Goal: Task Accomplishment & Management: Manage account settings

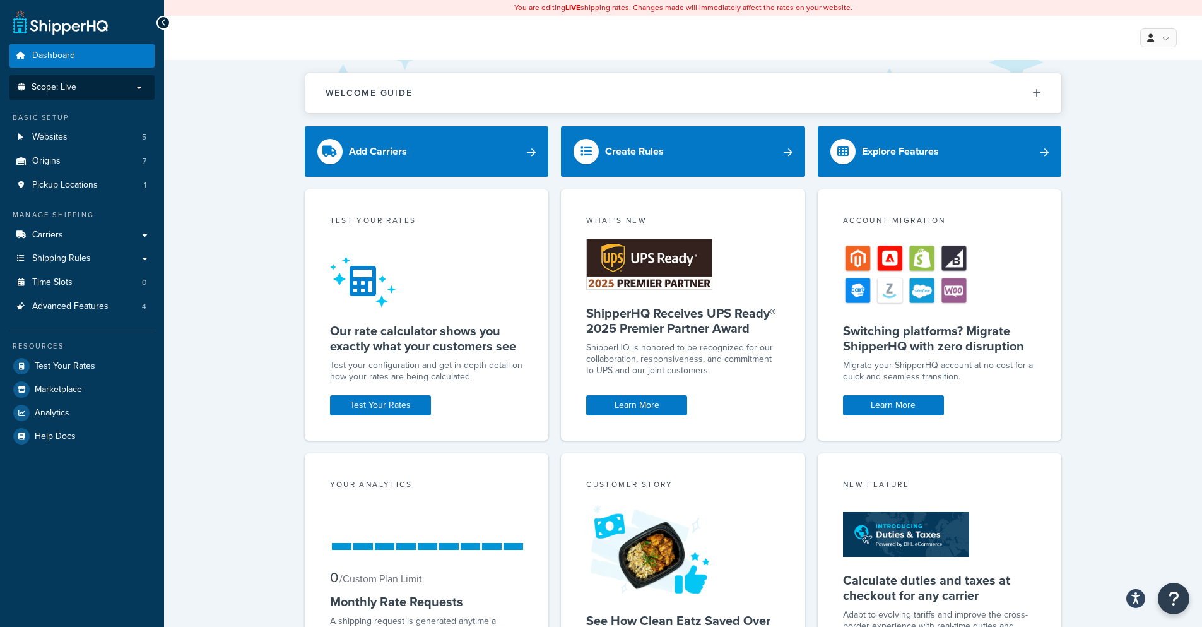
click at [138, 90] on p "Scope: Live" at bounding box center [82, 87] width 134 height 11
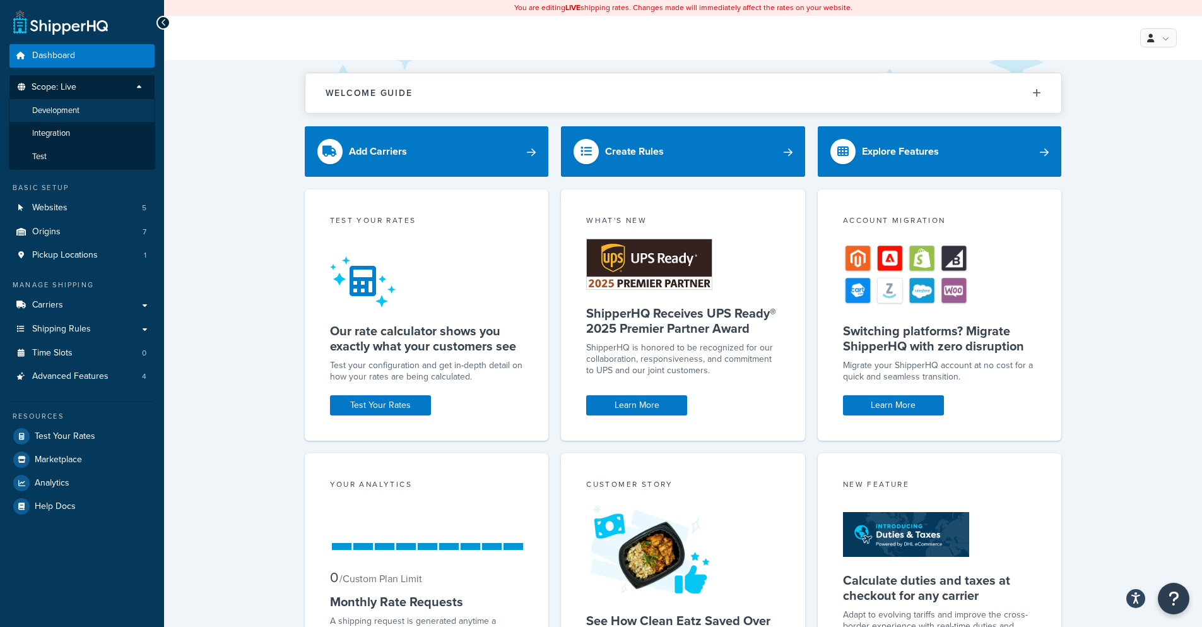
click at [90, 110] on li "Development" at bounding box center [82, 110] width 146 height 23
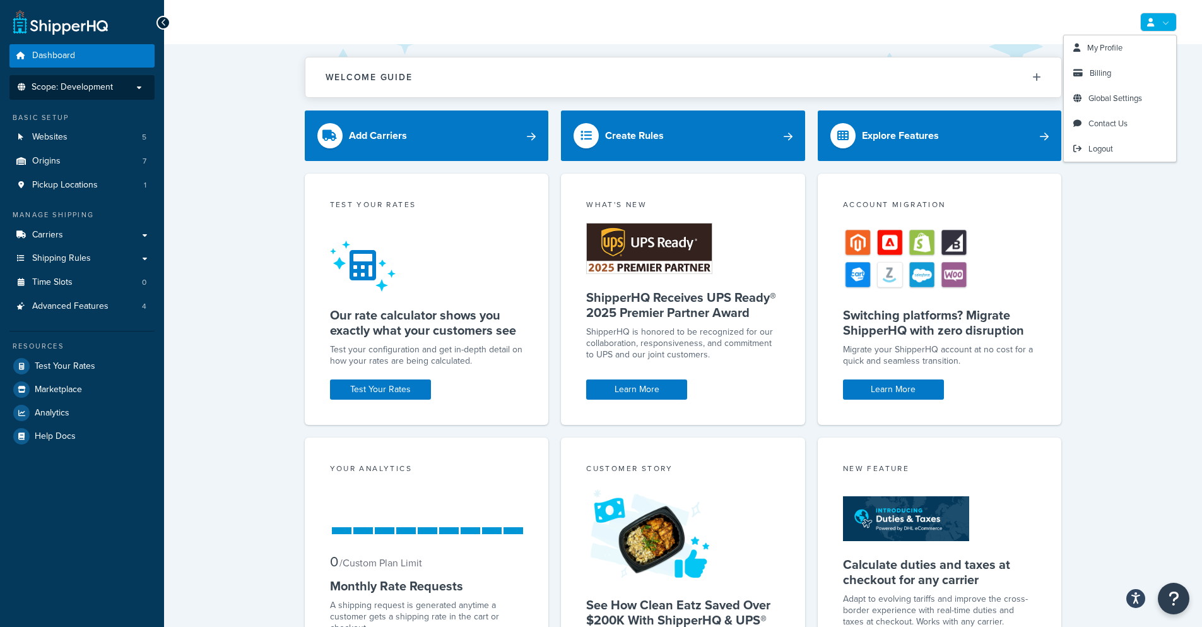
click at [1152, 25] on icon at bounding box center [1150, 22] width 7 height 8
click at [1134, 45] on link "My Profile" at bounding box center [1120, 47] width 112 height 25
click at [1118, 50] on span "My Profile" at bounding box center [1104, 48] width 35 height 12
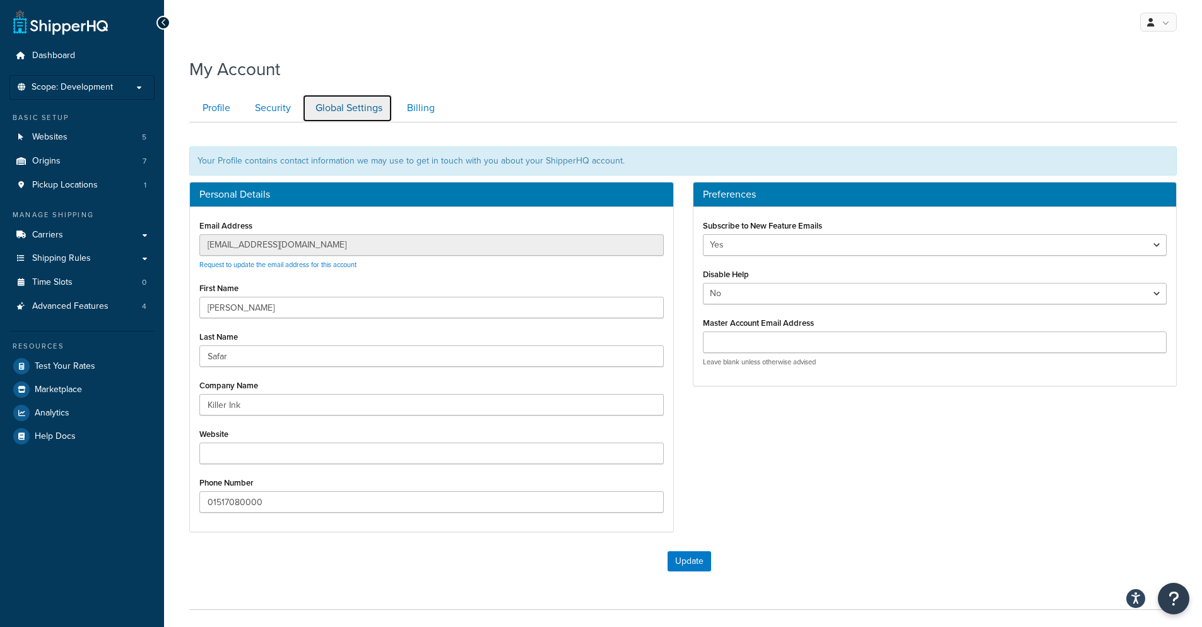
click at [362, 107] on link "Global Settings" at bounding box center [347, 108] width 90 height 28
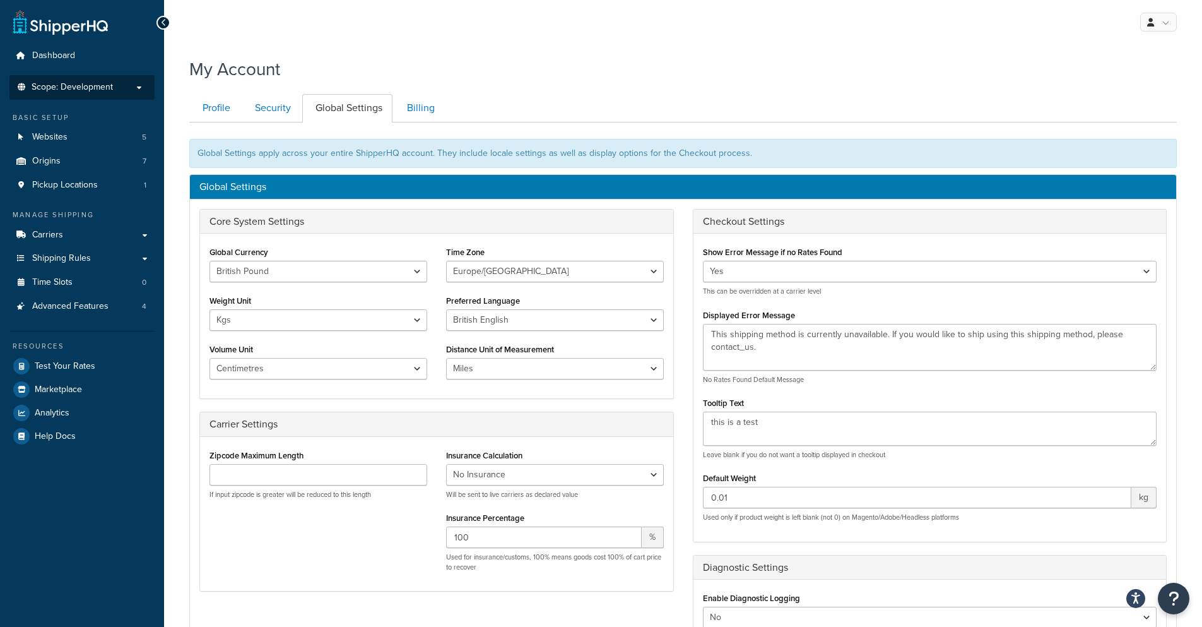
click at [124, 92] on p "Scope: Development" at bounding box center [82, 87] width 134 height 11
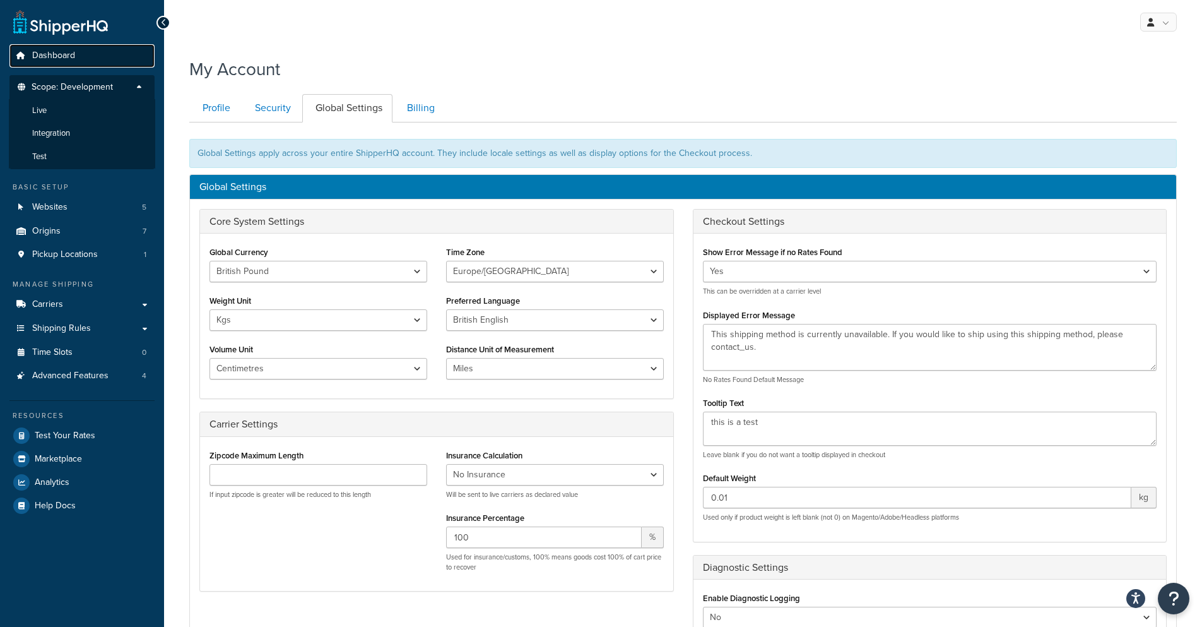
click at [107, 62] on link "Dashboard" at bounding box center [81, 55] width 145 height 23
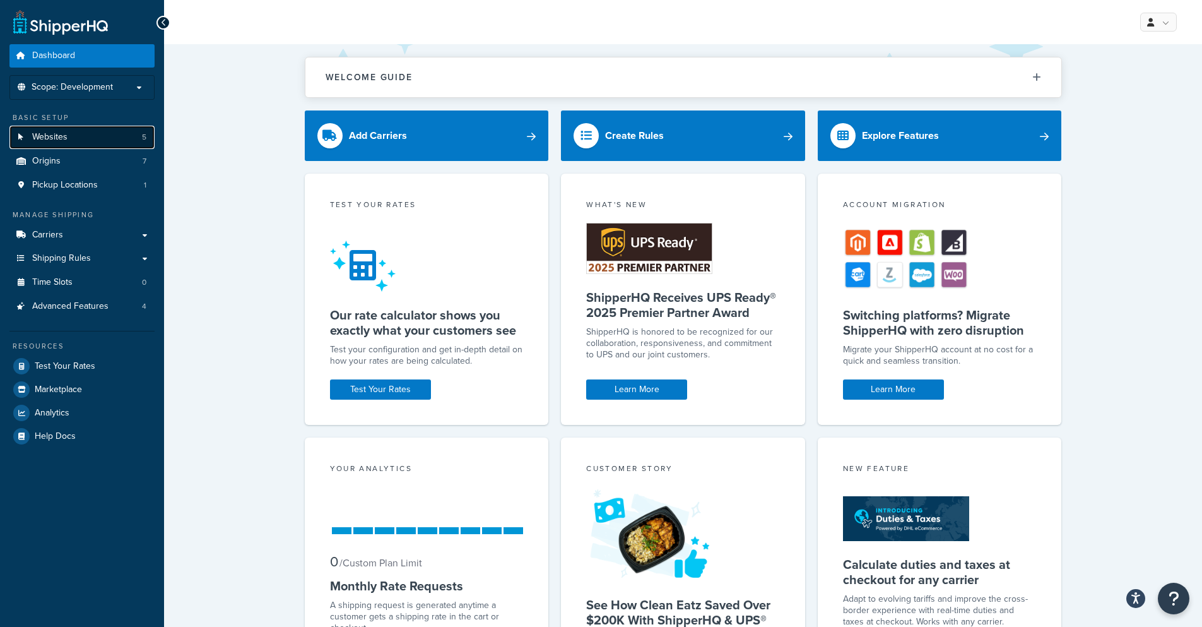
click at [71, 141] on link "Websites 5" at bounding box center [81, 137] width 145 height 23
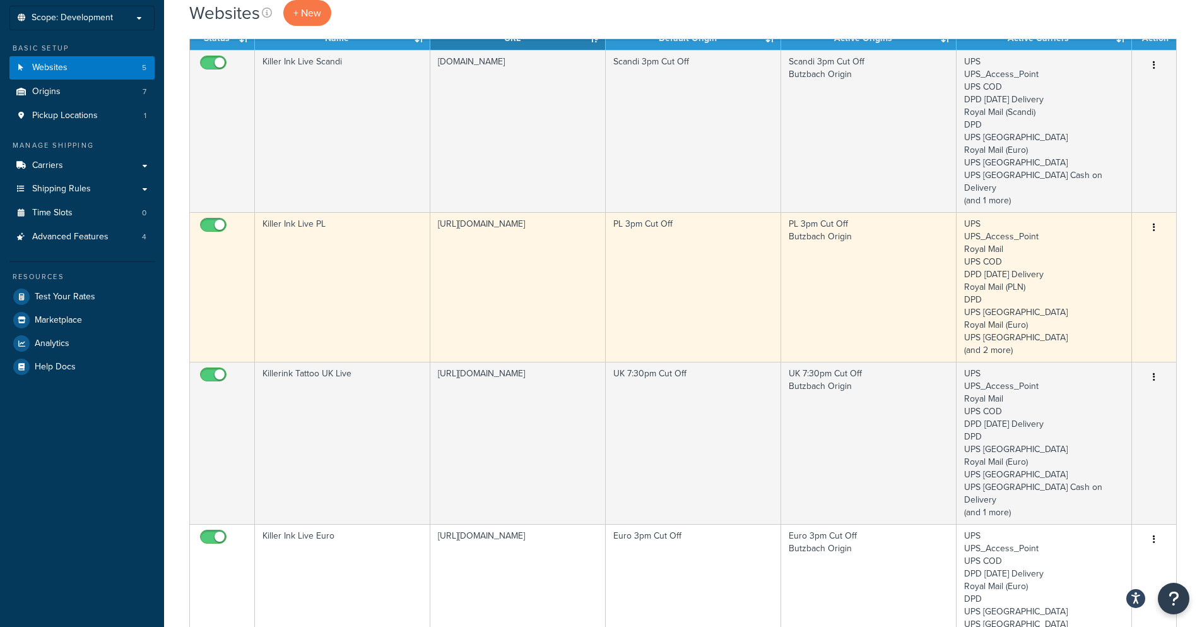
scroll to position [76, 0]
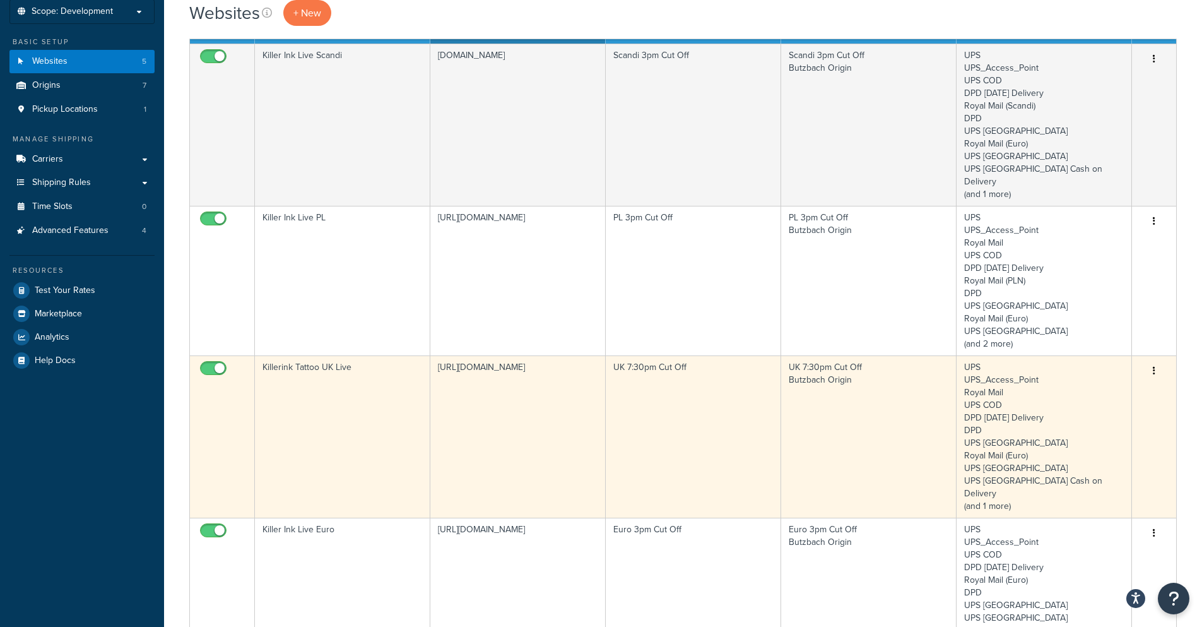
click at [1152, 361] on button "button" at bounding box center [1154, 371] width 18 height 20
click at [1109, 375] on link "Edit" at bounding box center [1103, 383] width 100 height 26
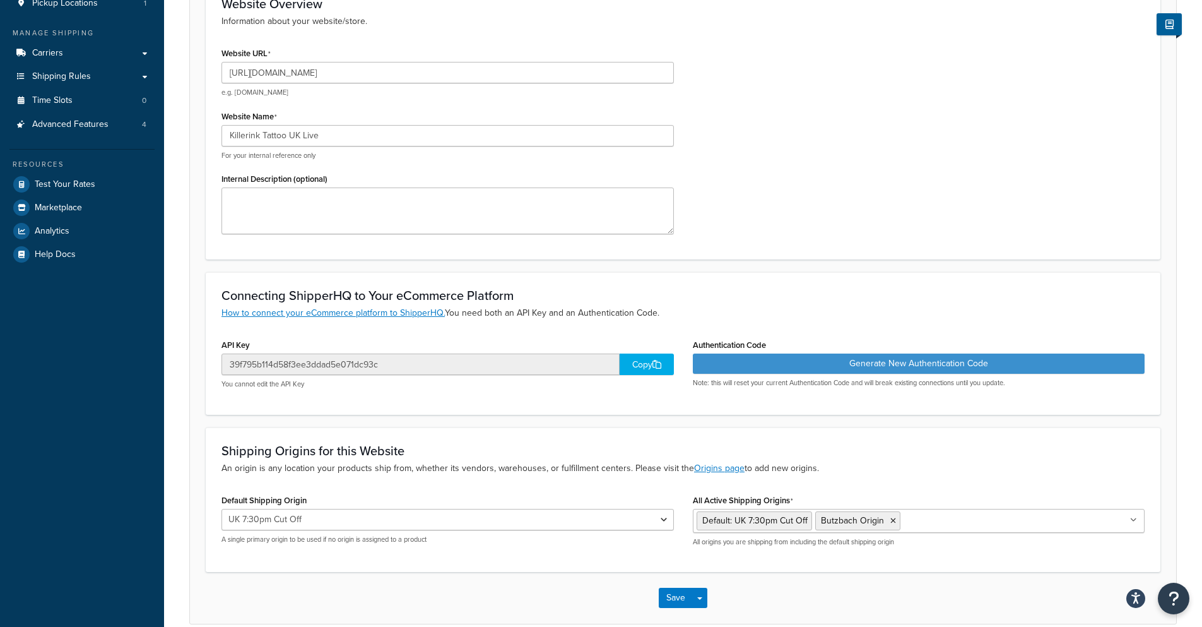
scroll to position [242, 0]
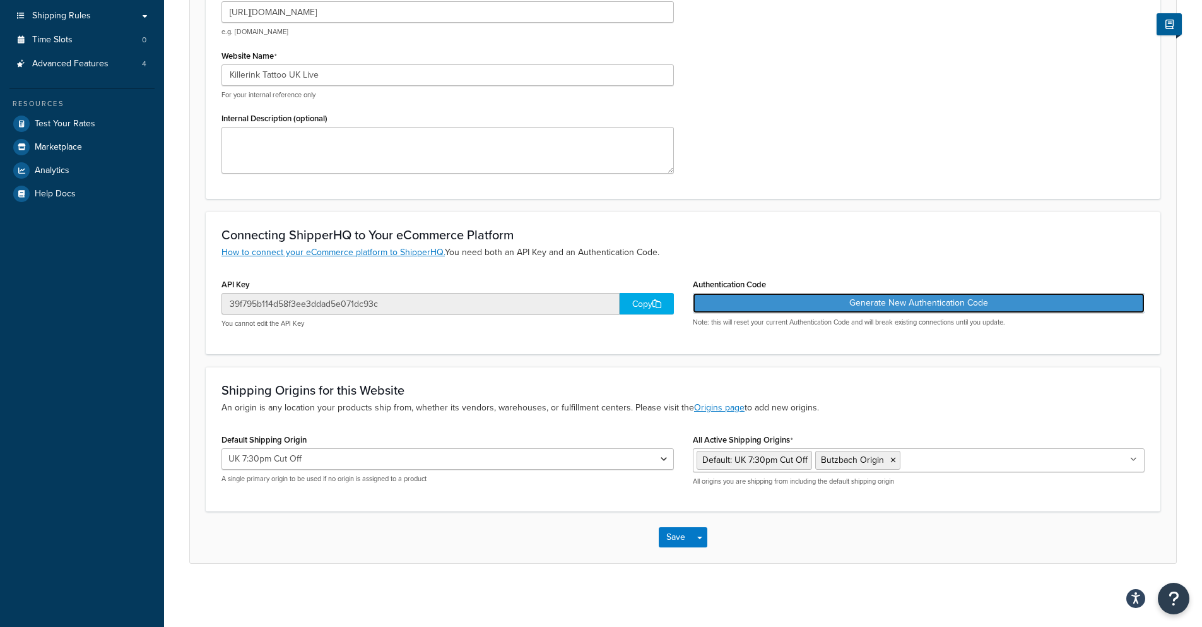
click at [867, 308] on button "Generate New Authentication Code" at bounding box center [919, 303] width 453 height 20
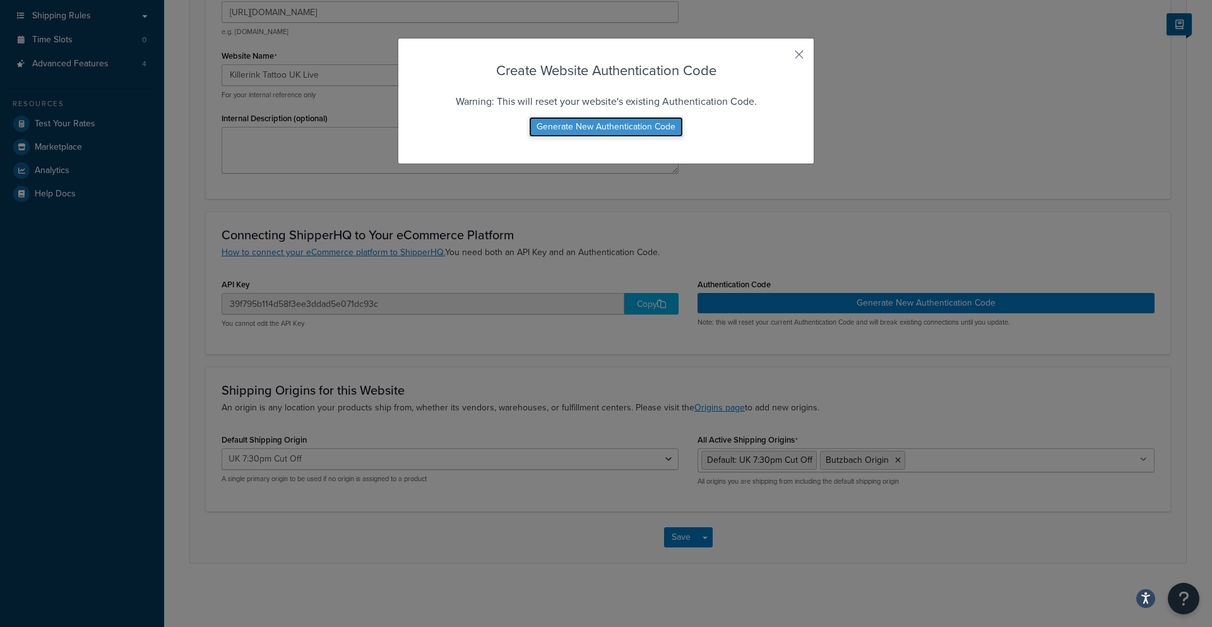
click at [644, 129] on button "Generate New Authentication Code" at bounding box center [606, 127] width 154 height 20
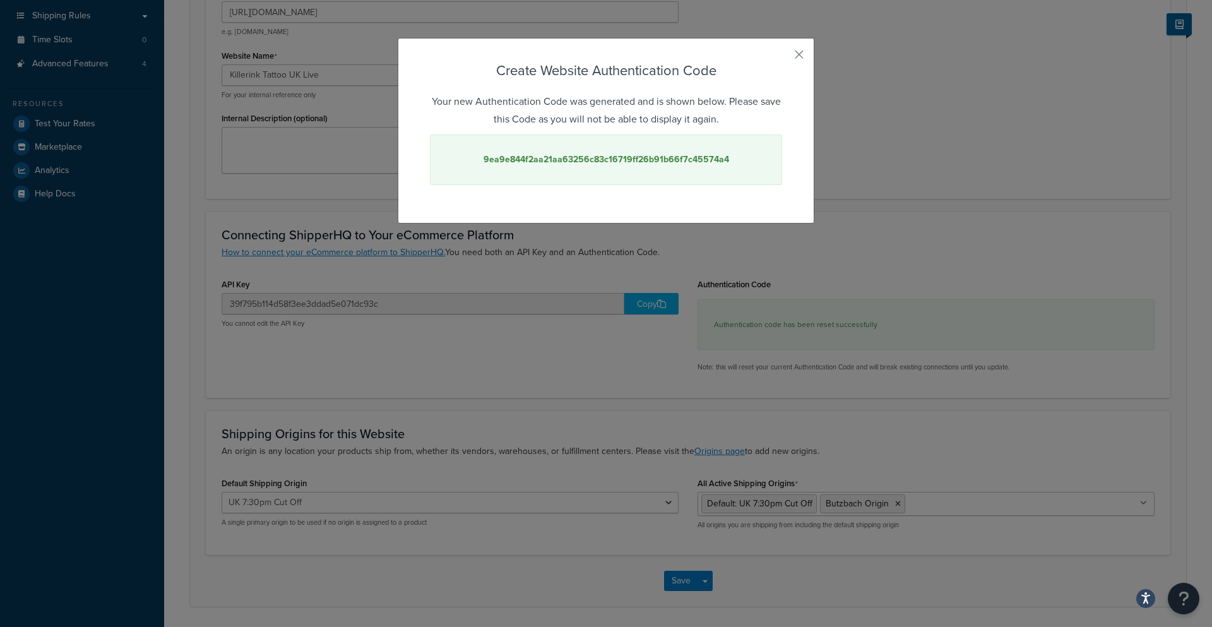
click at [660, 158] on strong "9ea9e844f2aa21aa63256c83c16719ff26b91b66f7c45574a4" at bounding box center [606, 159] width 246 height 13
copy strong "9ea9e844f2aa21aa63256c83c16719ff26b91b66f7c45574a4"
click at [625, 161] on strong "9ea9e844f2aa21aa63256c83c16719ff26b91b66f7c45574a4" at bounding box center [606, 159] width 246 height 13
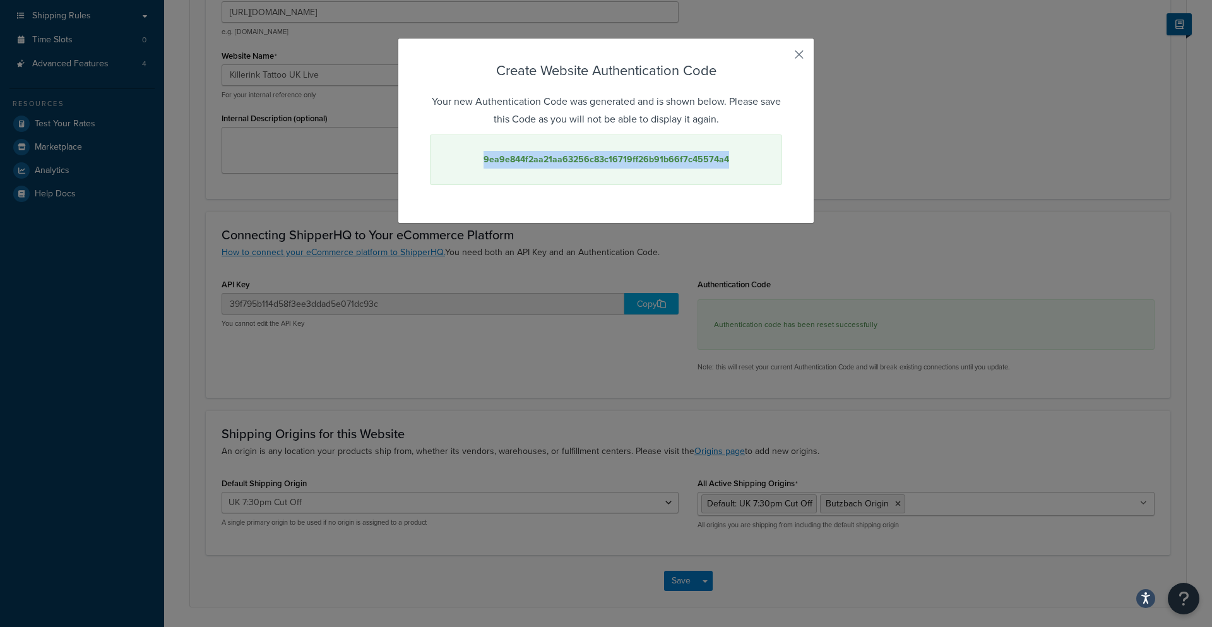
click at [782, 57] on button "button" at bounding box center [780, 58] width 3 height 3
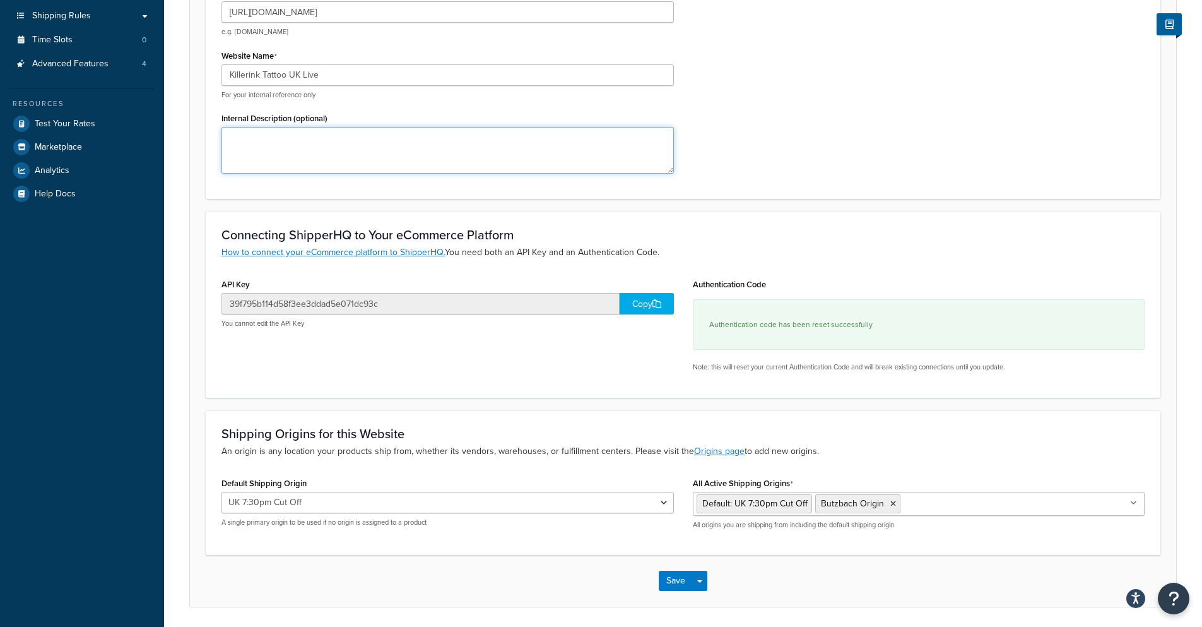
click at [429, 139] on textarea "Internal Description (optional)" at bounding box center [448, 150] width 453 height 47
paste textarea "9ea9e844f2aa21aa63256c83c16719ff26b91b66f7c45574a4"
click at [228, 139] on textarea "9ea9e844f2aa21aa63256c83c16719ff26b91b66f7c45574a4" at bounding box center [448, 150] width 453 height 47
type textarea "Auth Key: 9ea9e844f2aa21aa63256c83c16719ff26b91b66f7c45574a4"
click at [766, 154] on div "Website URL https://www.killerinktattoo.co.uk e.g. mywebsite.com Website Name K…" at bounding box center [683, 83] width 942 height 199
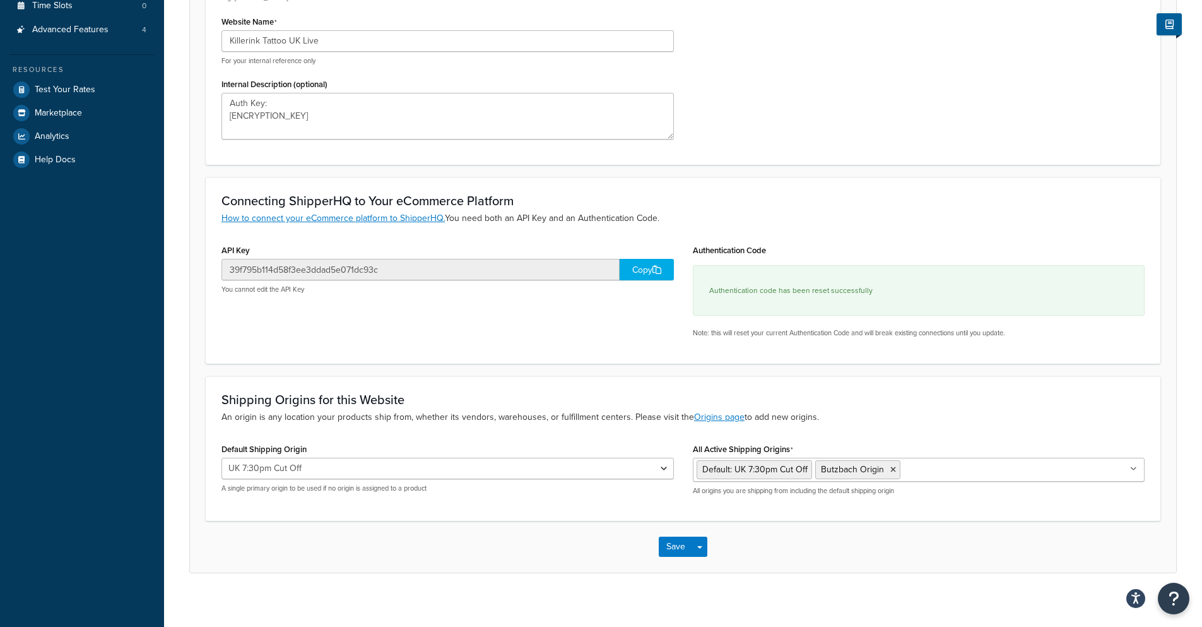
scroll to position [280, 0]
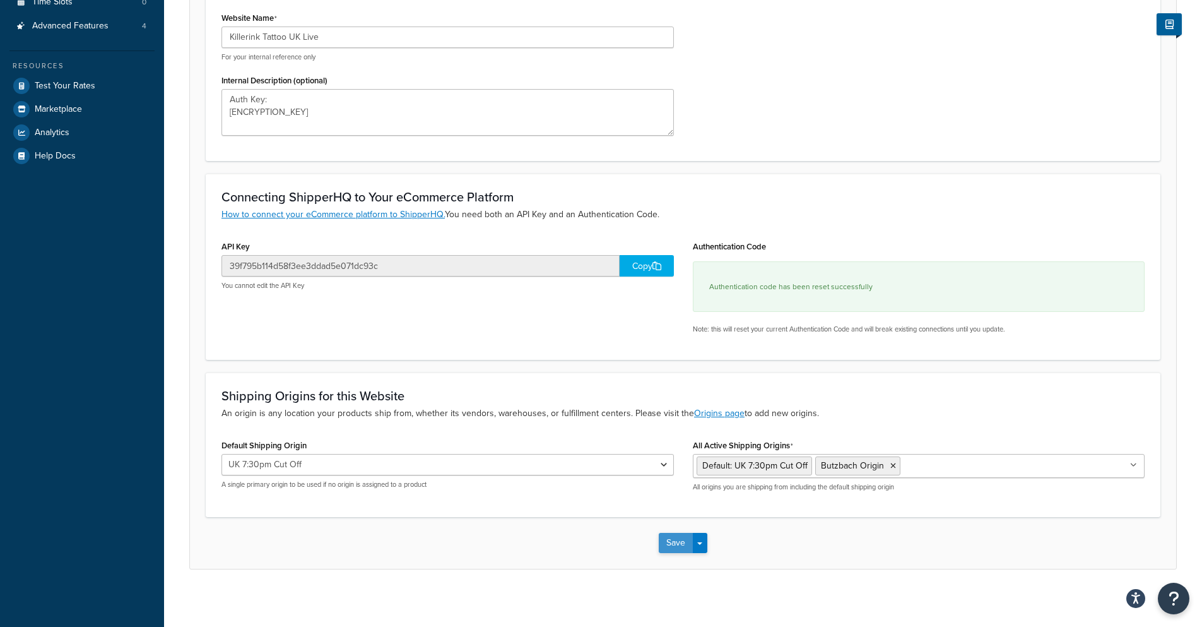
click at [672, 548] on button "Save" at bounding box center [676, 543] width 34 height 20
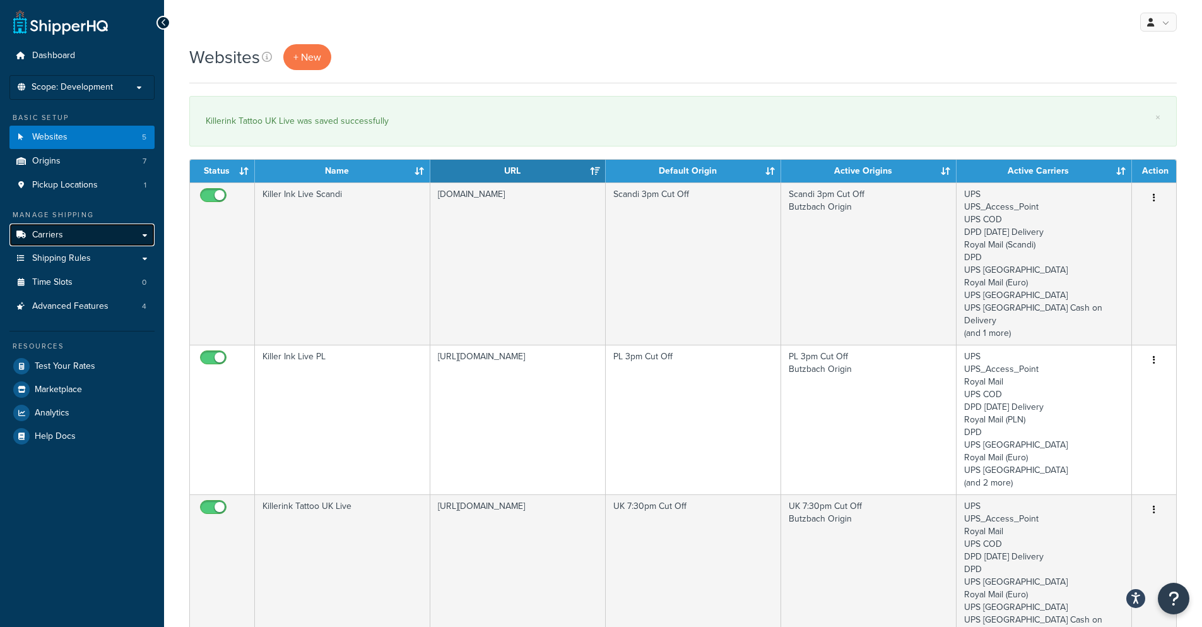
click at [68, 238] on link "Carriers" at bounding box center [81, 234] width 145 height 23
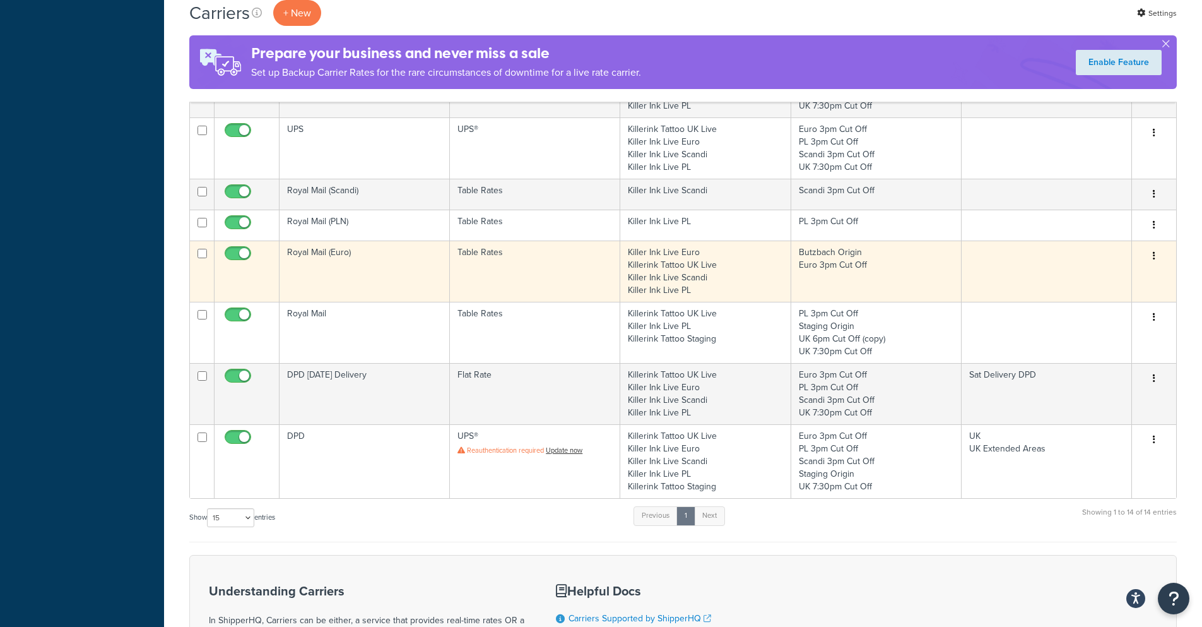
scroll to position [549, 0]
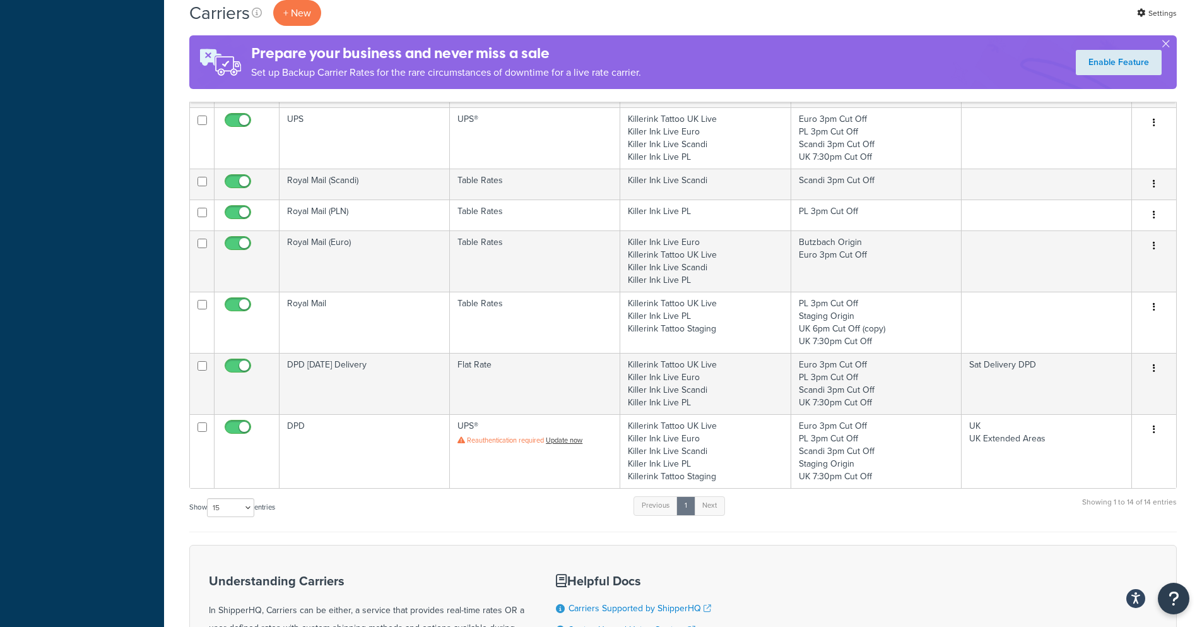
click at [256, 513] on label "Show 10 15 25 50 100 entries" at bounding box center [232, 507] width 86 height 19
click at [254, 513] on select "10 15 25 50 100" at bounding box center [230, 507] width 47 height 19
select select "100"
click at [208, 498] on select "10 15 25 50 100" at bounding box center [230, 507] width 47 height 19
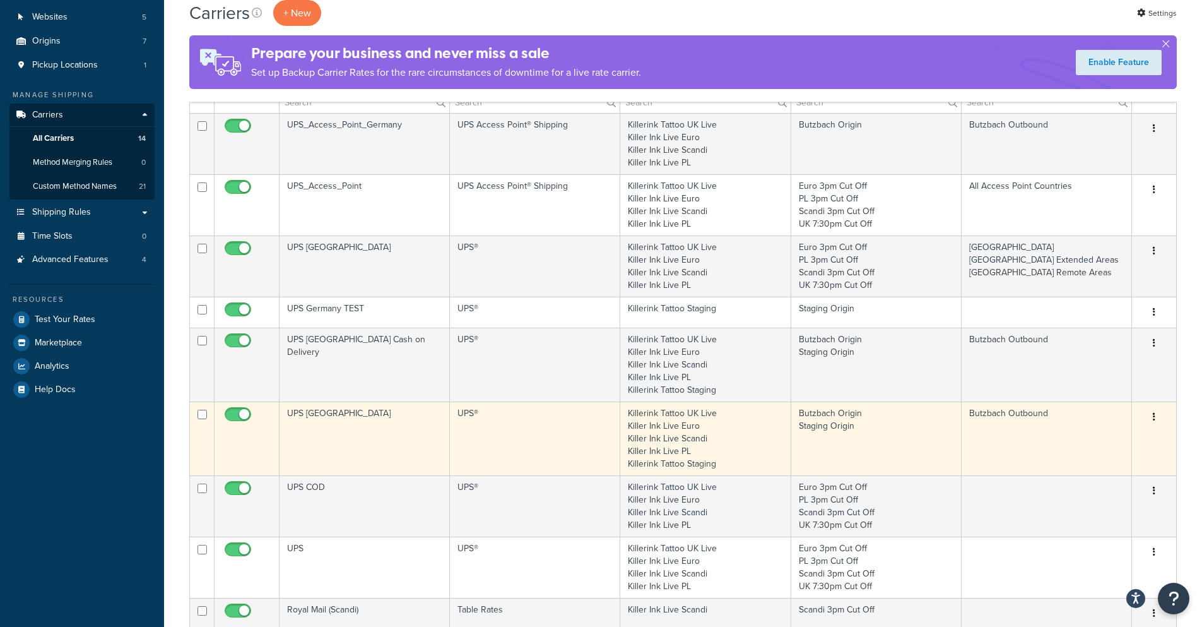
scroll to position [0, 0]
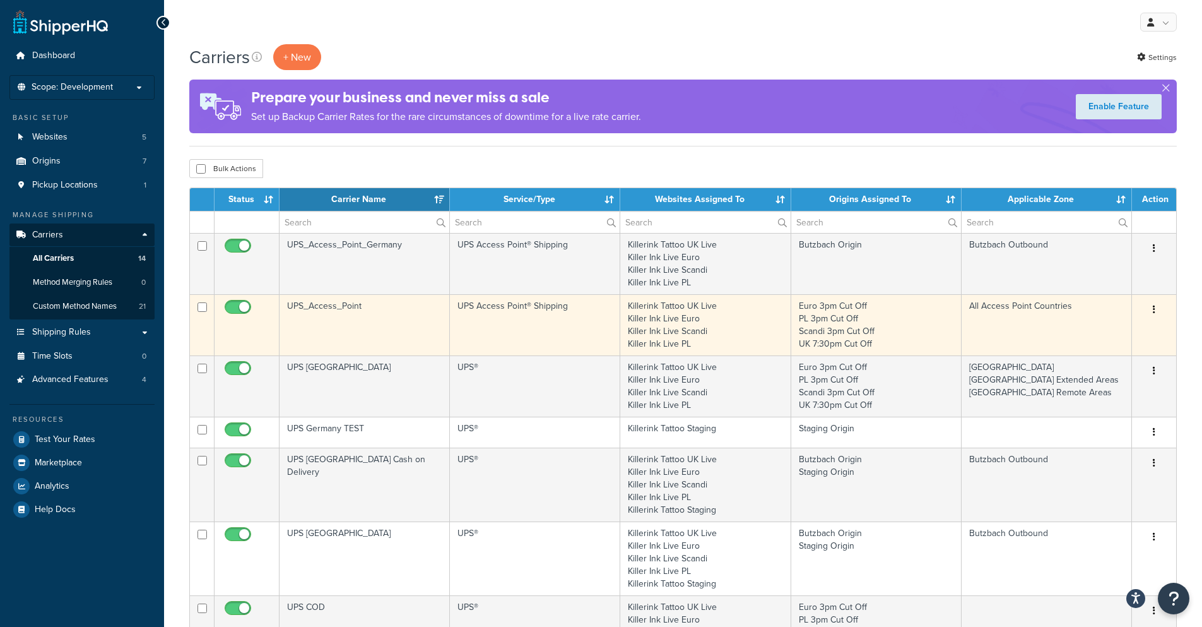
click at [1154, 309] on icon "button" at bounding box center [1154, 309] width 3 height 9
click at [1108, 328] on link "Edit" at bounding box center [1103, 335] width 100 height 26
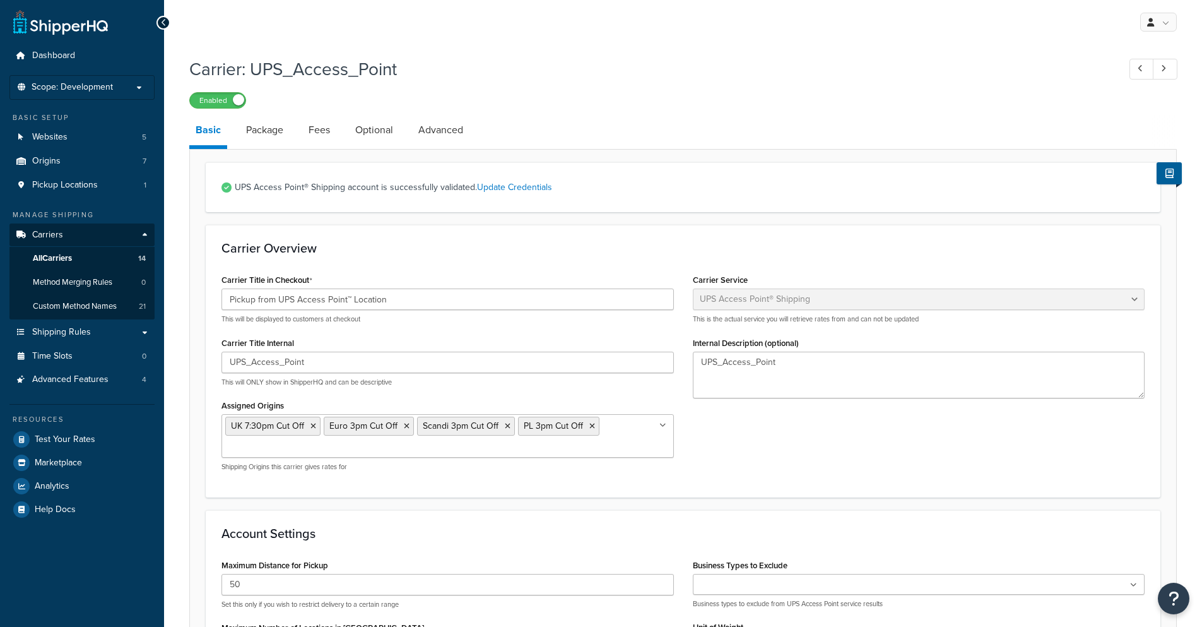
select select "accessPoint"
select select "kg"
click at [438, 127] on link "Advanced" at bounding box center [440, 130] width 57 height 30
select select "false"
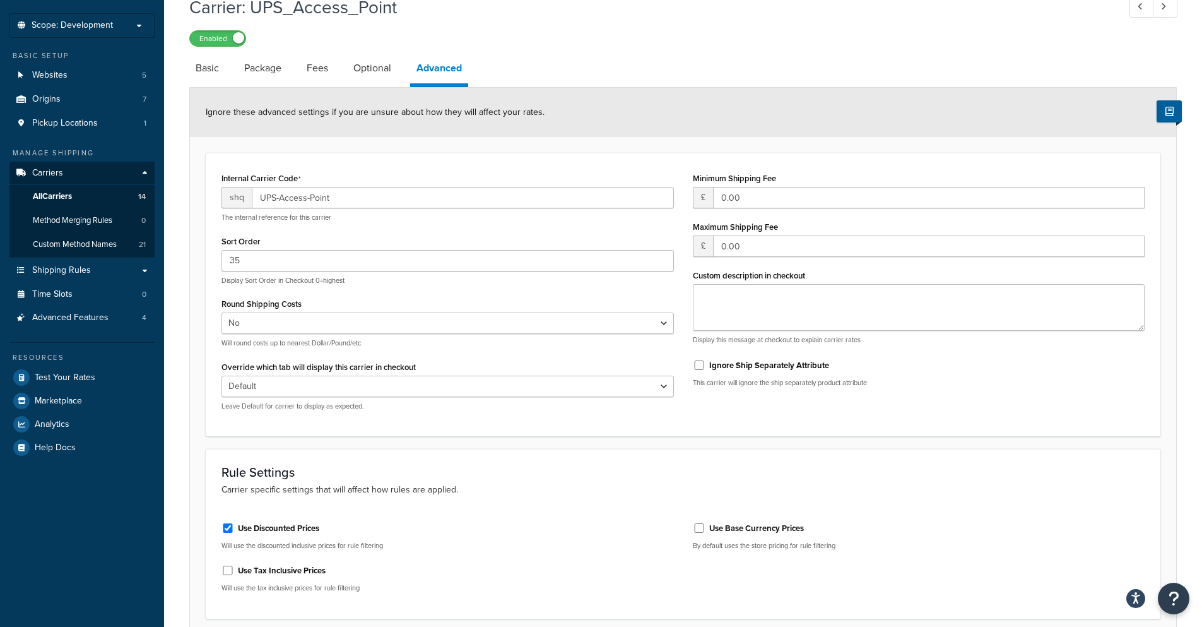
scroll to position [85, 0]
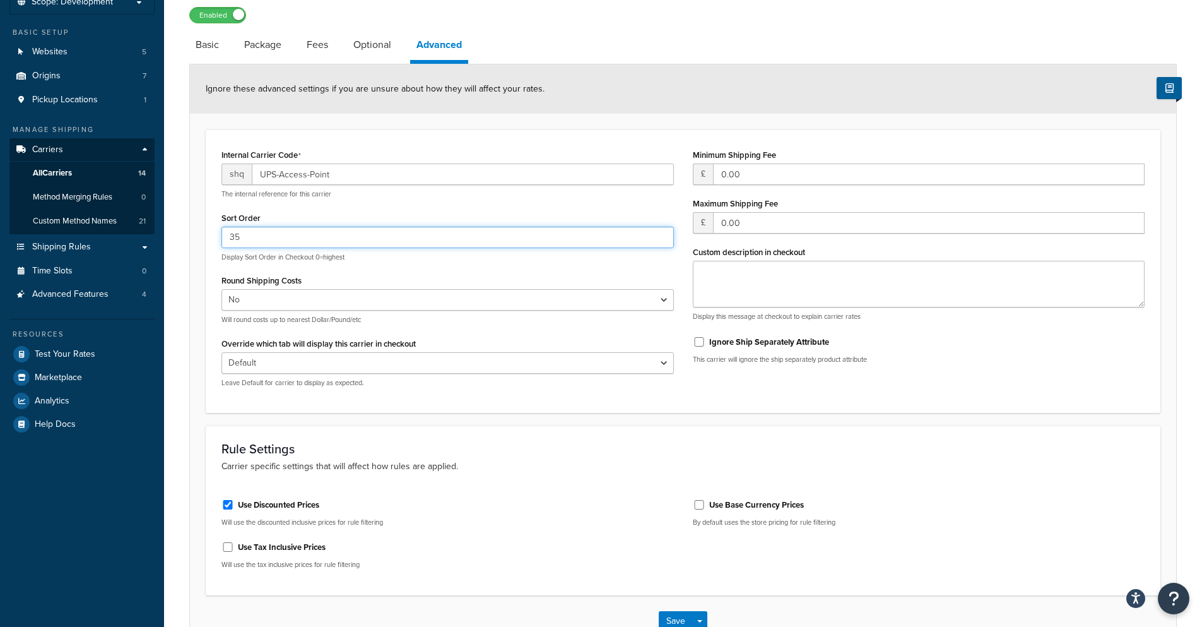
drag, startPoint x: 252, startPoint y: 240, endPoint x: 182, endPoint y: 235, distance: 70.9
click at [182, 235] on div "Carrier: UPS_Access_Point Enabled Basic Package Fees Optional Advanced Ignore t…" at bounding box center [683, 322] width 1038 height 714
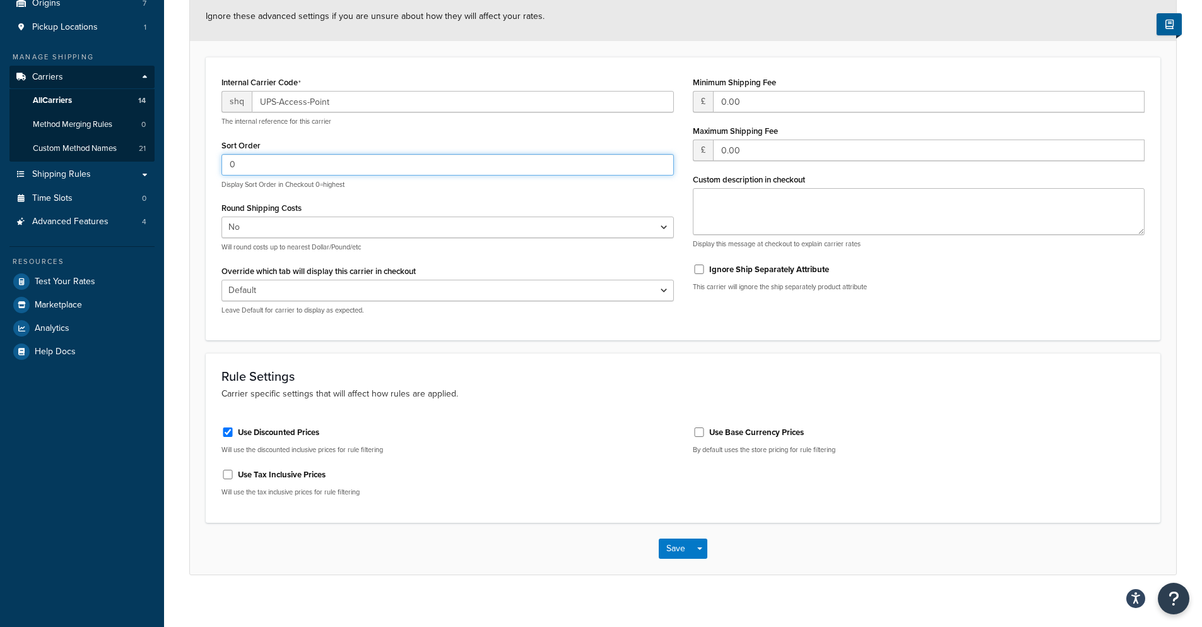
scroll to position [169, 0]
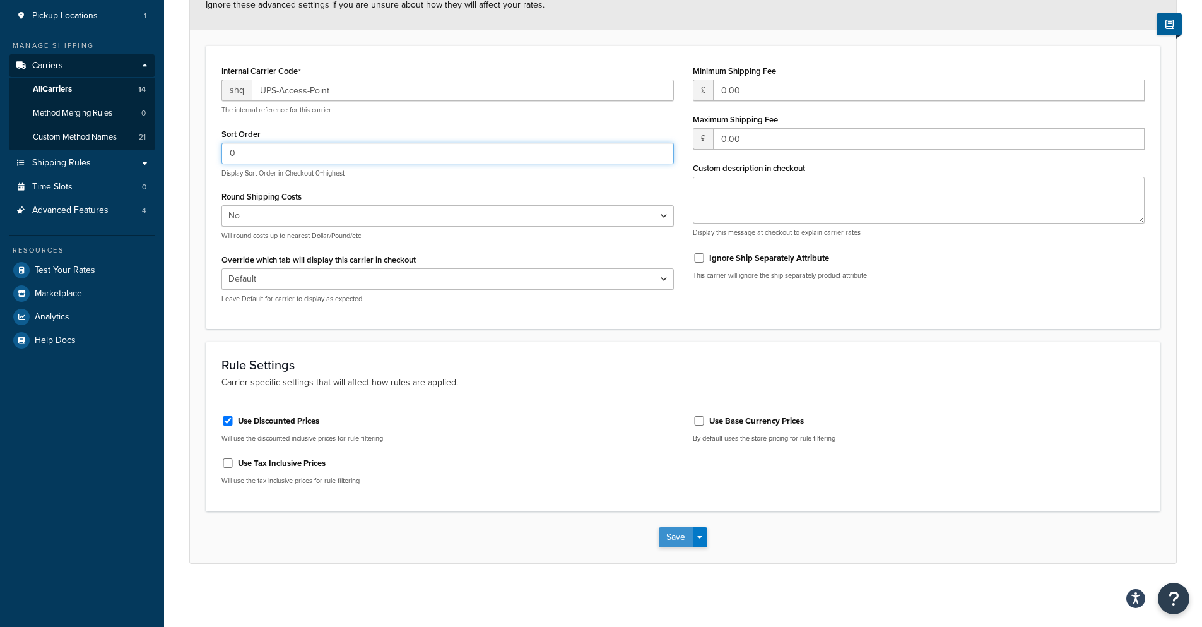
type input "0"
click at [678, 539] on button "Save" at bounding box center [676, 537] width 34 height 20
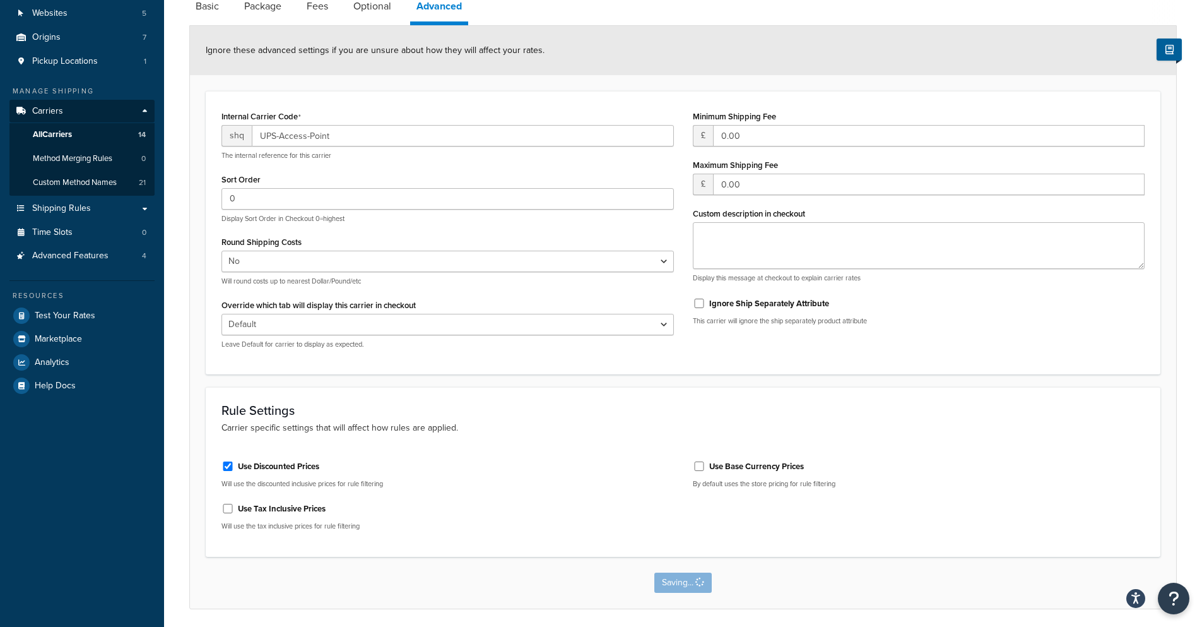
scroll to position [0, 0]
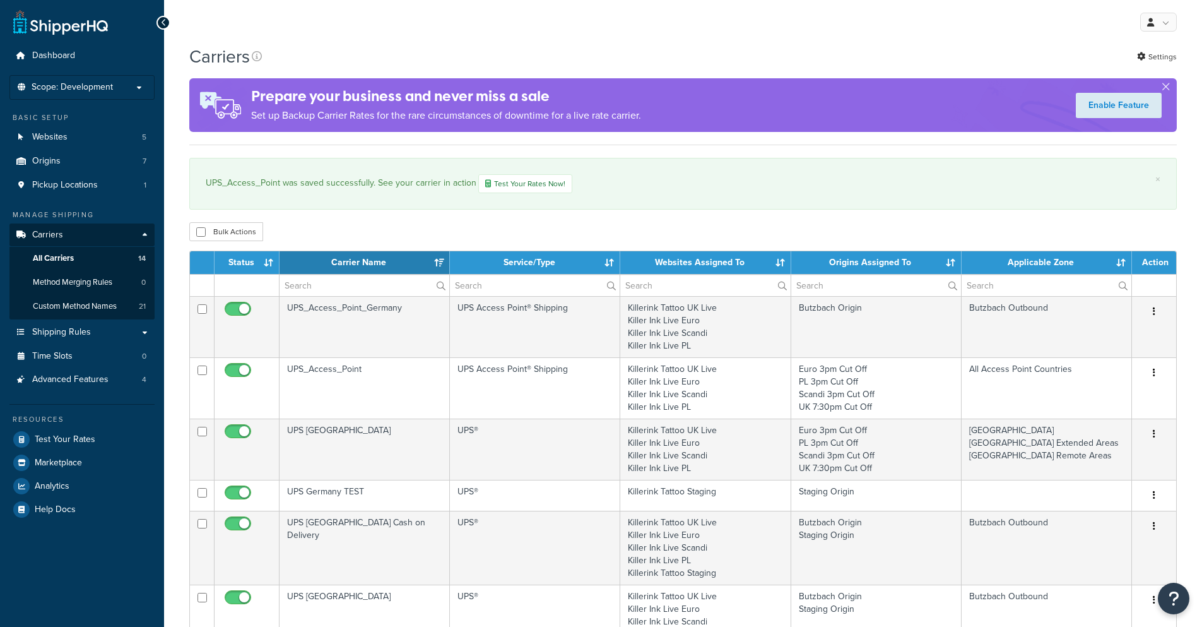
select select "15"
